Goal: Information Seeking & Learning: Learn about a topic

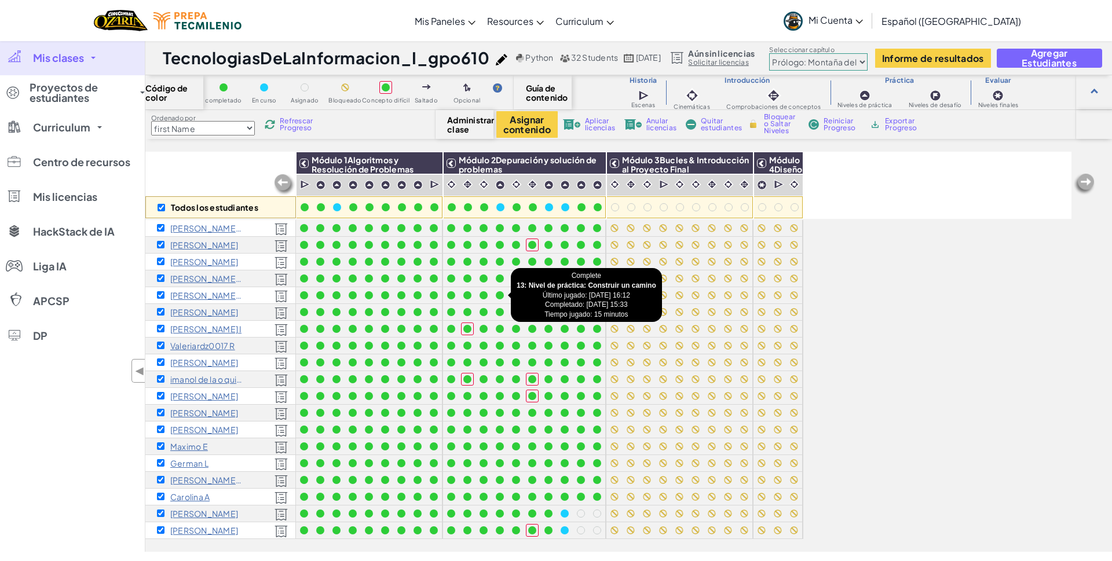
select select "first Name"
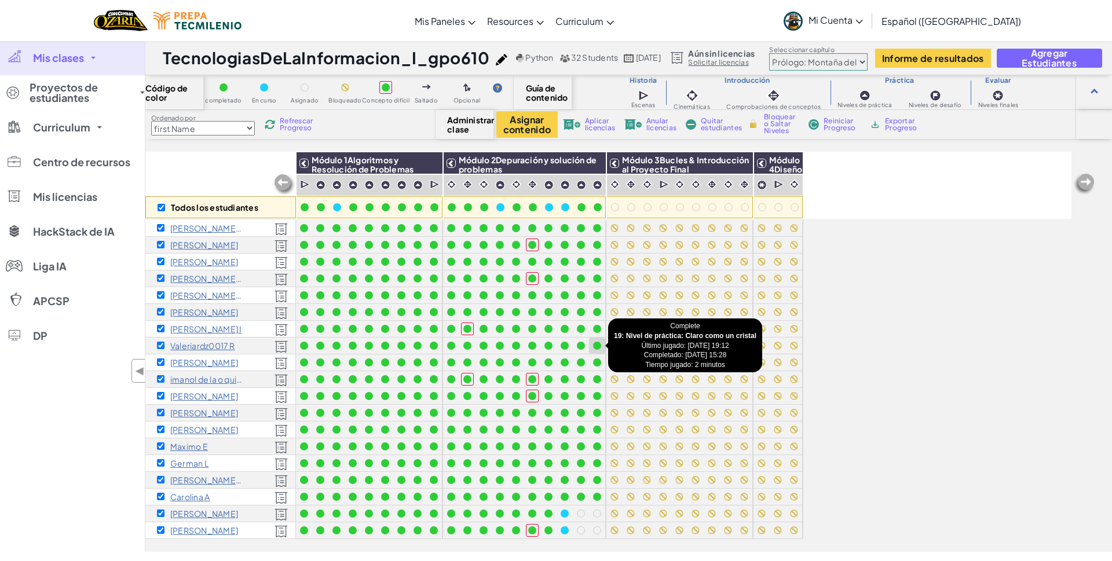
click at [593, 343] on div at bounding box center [597, 346] width 8 height 8
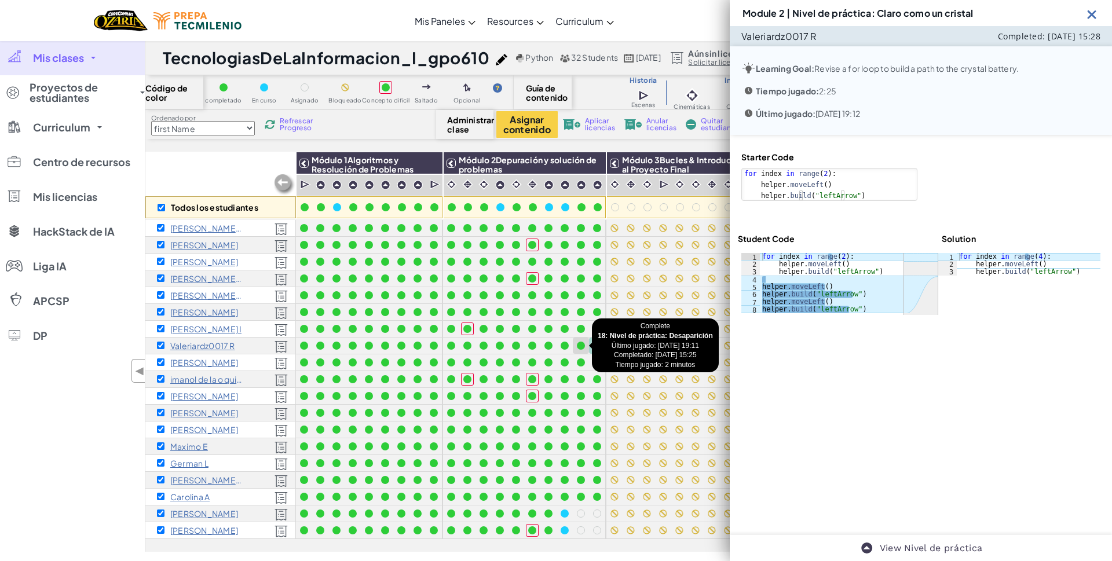
click at [582, 344] on div at bounding box center [581, 346] width 8 height 8
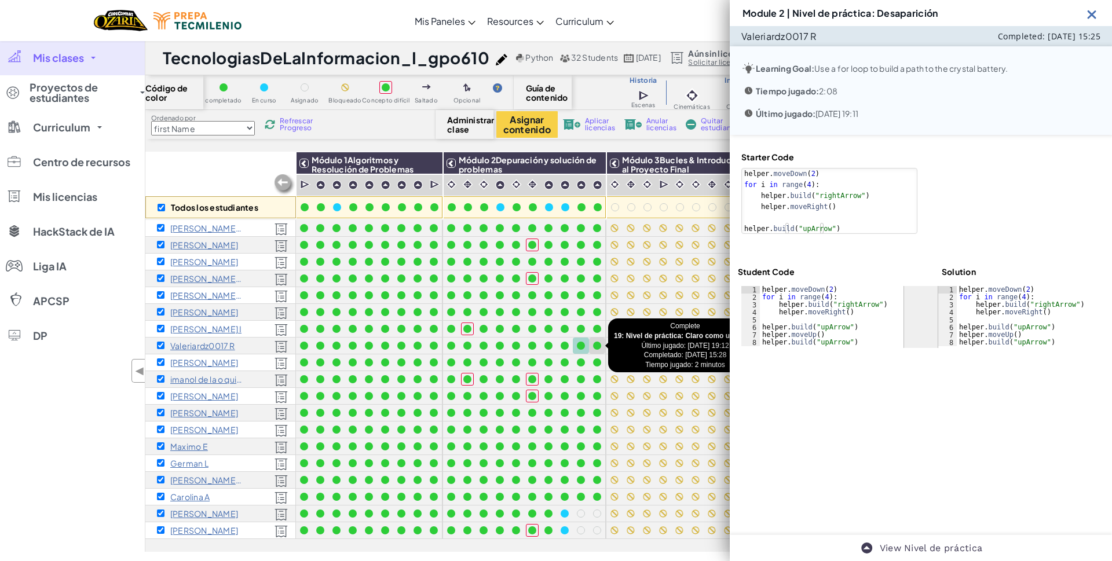
click at [600, 344] on div at bounding box center [597, 346] width 8 height 8
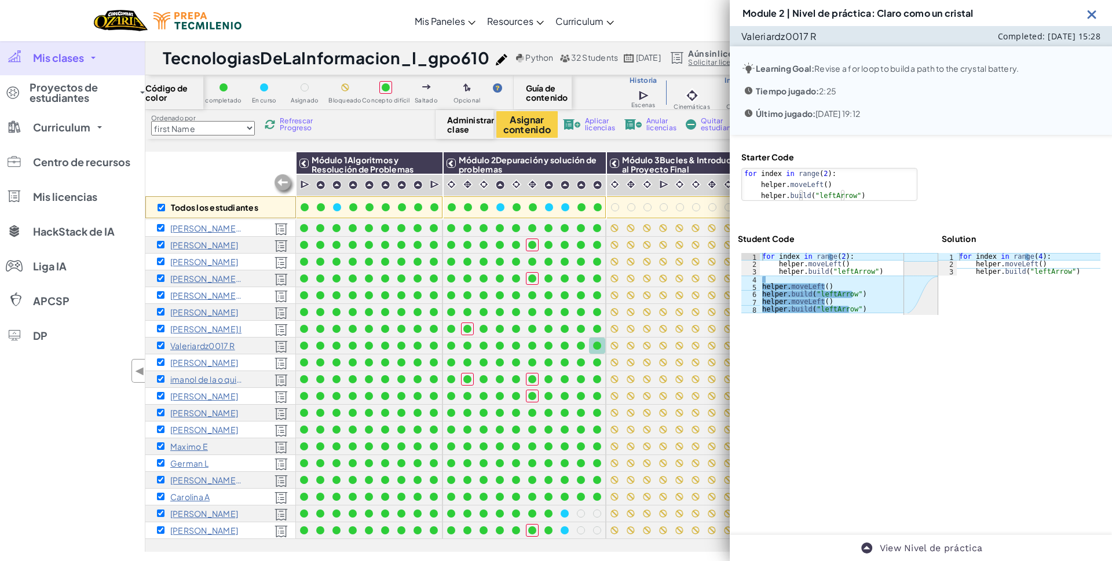
click at [1092, 10] on img at bounding box center [1091, 14] width 14 height 14
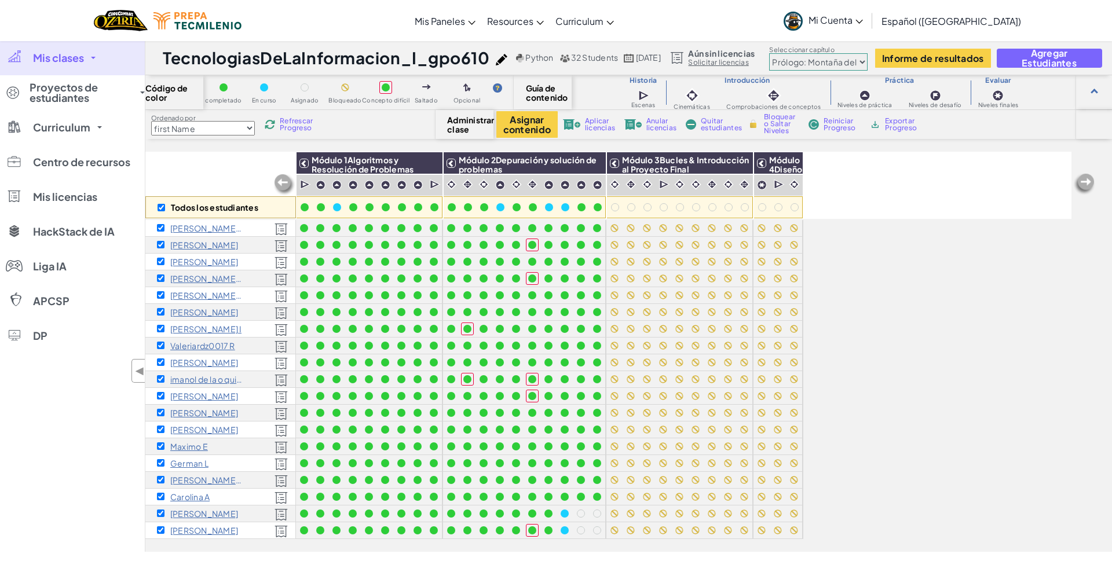
click at [863, 22] on icon at bounding box center [859, 22] width 8 height 4
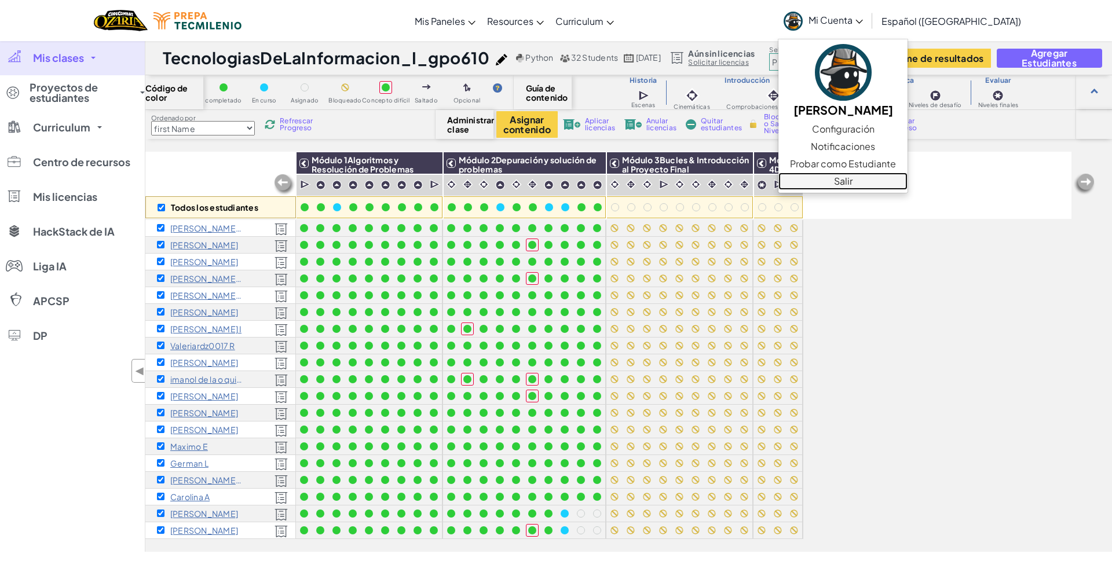
click at [867, 182] on link "Salir" at bounding box center [842, 181] width 129 height 17
